Goal: Ask a question: Seek information or help from site administrators or community

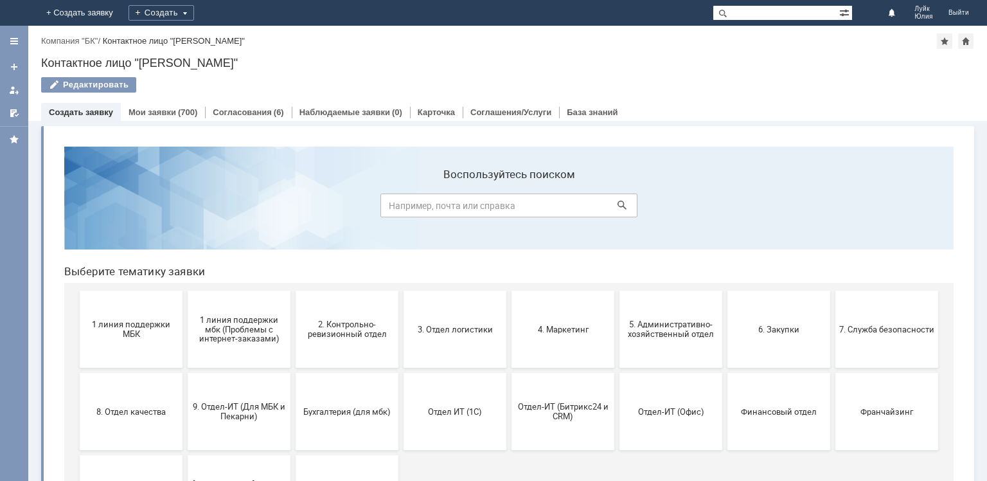
click at [145, 321] on span "1 линия поддержки МБК" at bounding box center [131, 328] width 95 height 19
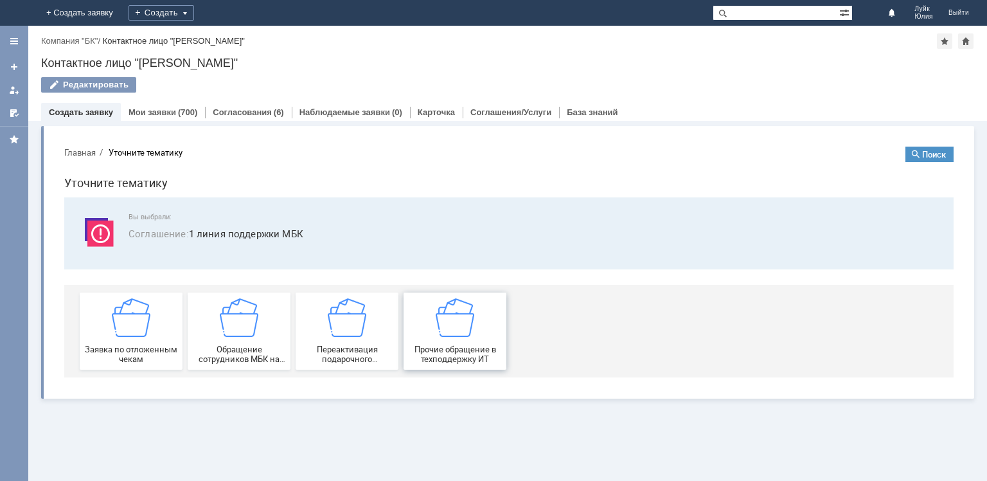
click at [422, 328] on div "Прочие обращение в техподдержку ИТ" at bounding box center [455, 331] width 95 height 66
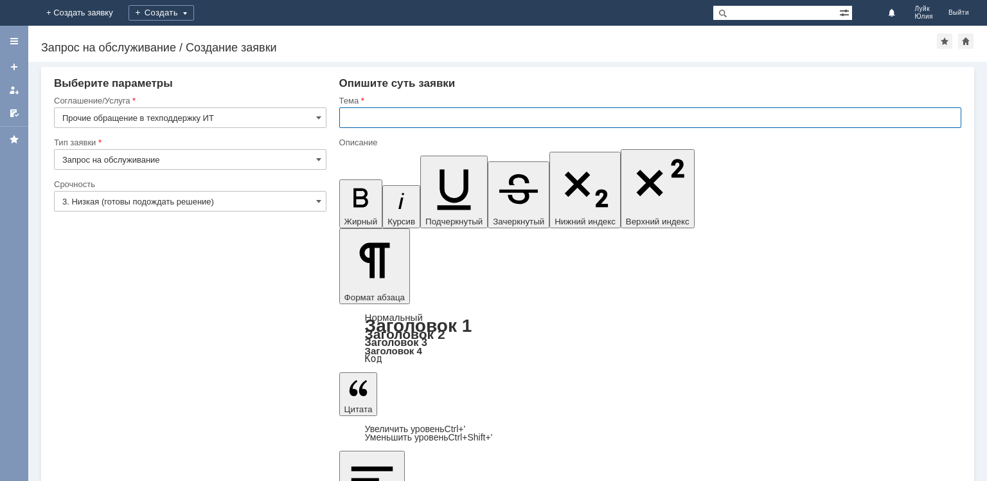
click at [412, 118] on input "text" at bounding box center [650, 117] width 622 height 21
type input "установить зум на ноутбук [PERSON_NAME]"
